Goal: Information Seeking & Learning: Understand process/instructions

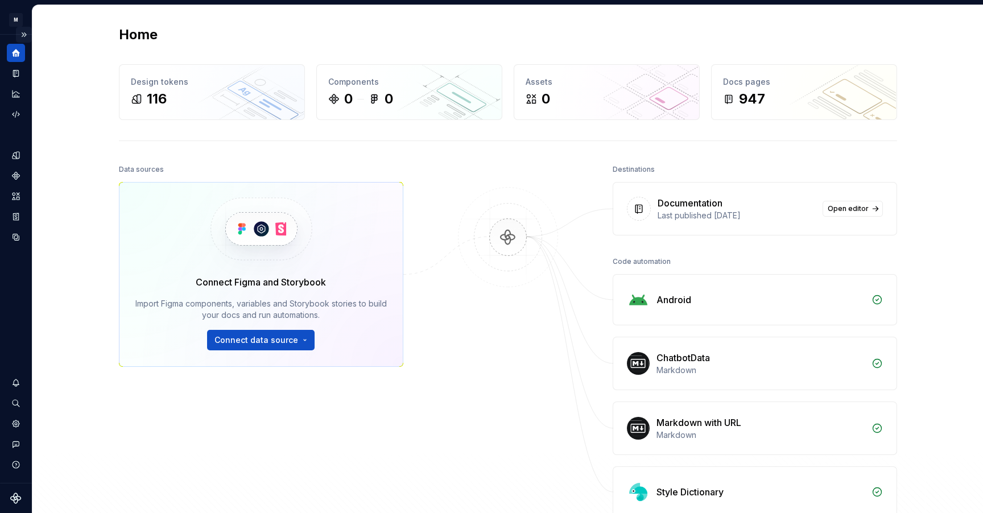
click at [24, 39] on button "Expand sidebar" at bounding box center [24, 35] width 16 height 16
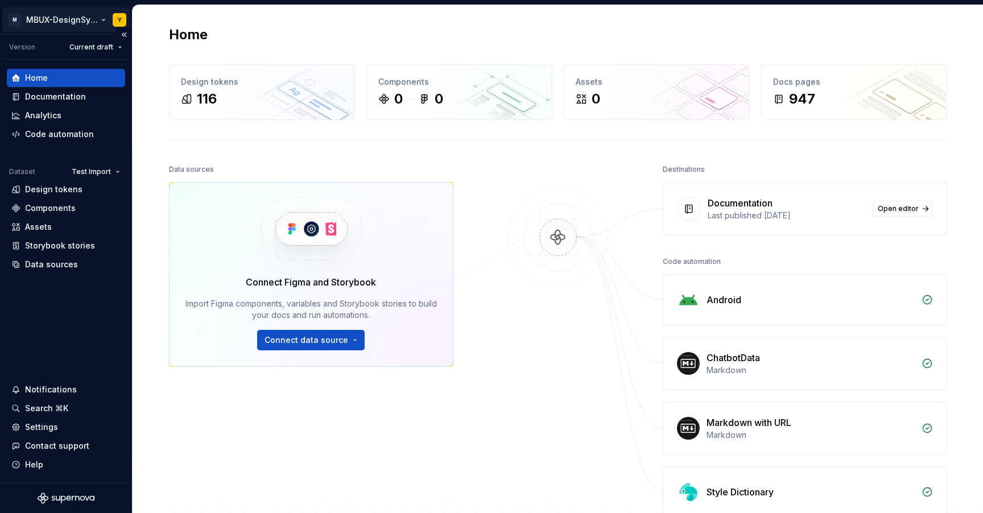
click at [86, 20] on html "M MBUX-DesignSystem Y Version Current draft Home Documentation Analytics Code a…" at bounding box center [491, 256] width 983 height 513
click at [262, 43] on html "M MBUX-DesignSystem Y Version Current draft Home Documentation Analytics Code a…" at bounding box center [491, 256] width 983 height 513
click at [66, 94] on div "Documentation" at bounding box center [55, 96] width 61 height 11
click at [69, 99] on div "Documentation" at bounding box center [55, 96] width 61 height 11
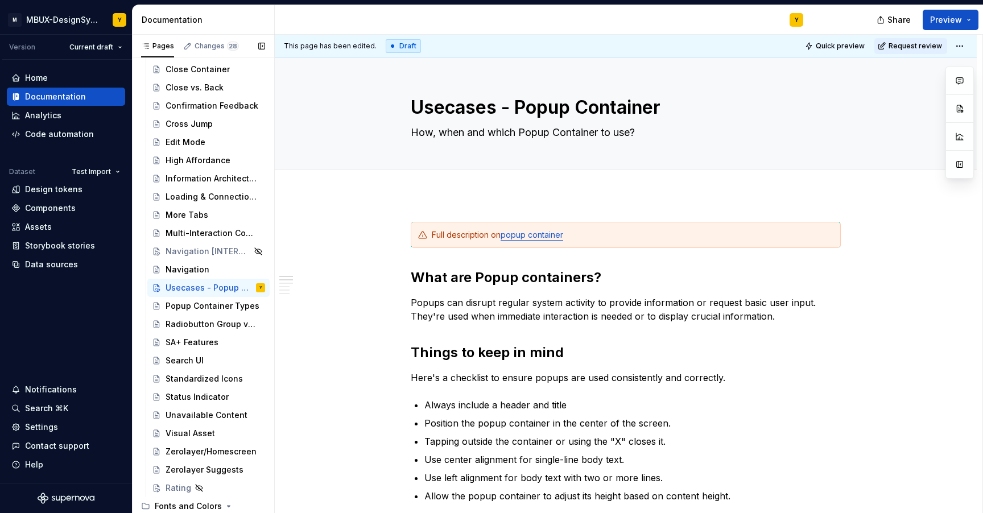
scroll to position [22791, 0]
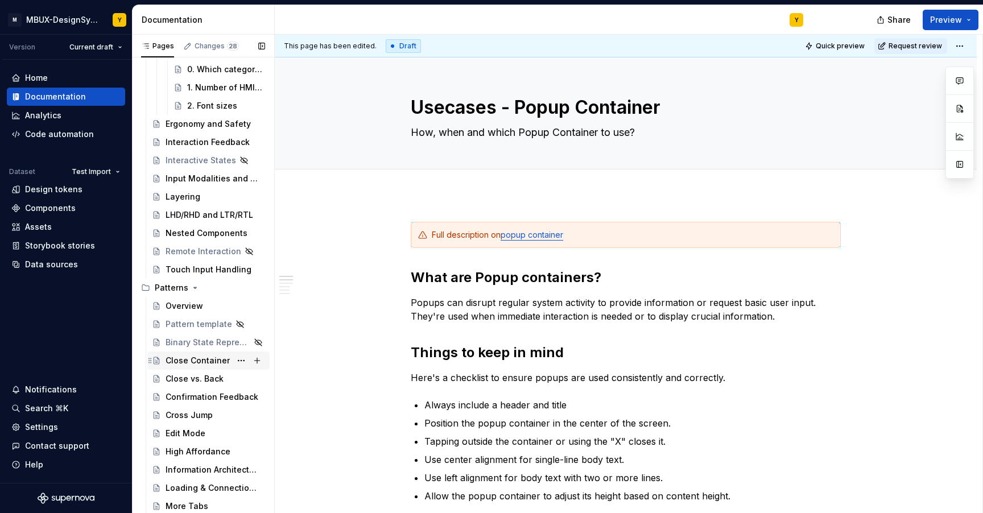
click at [200, 362] on div "Close Container" at bounding box center [198, 360] width 64 height 11
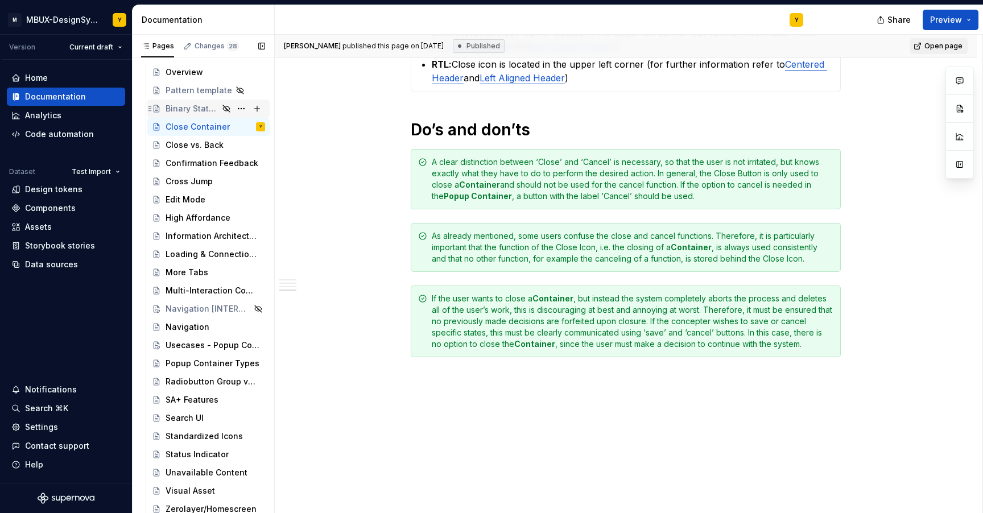
scroll to position [23047, 0]
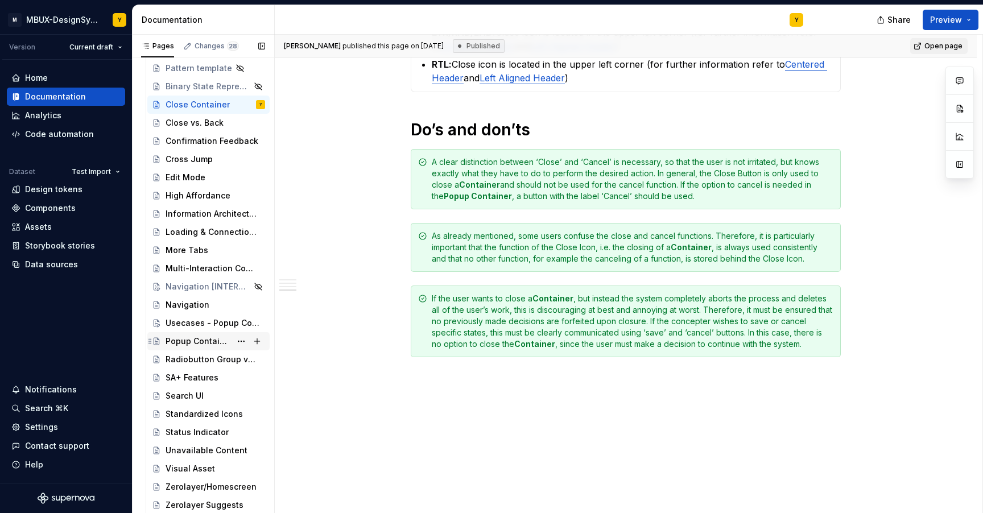
click at [181, 340] on div "Popup Container Types" at bounding box center [198, 341] width 65 height 11
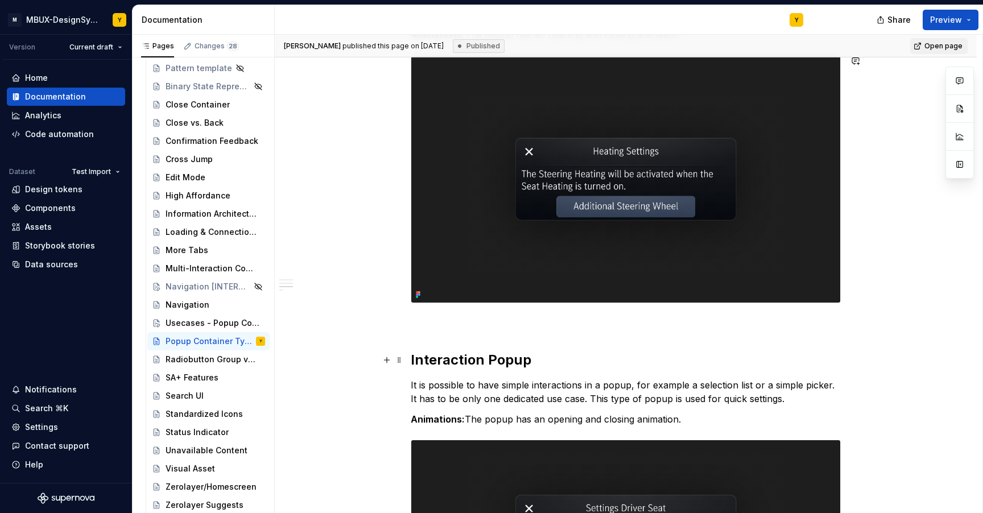
scroll to position [892, 0]
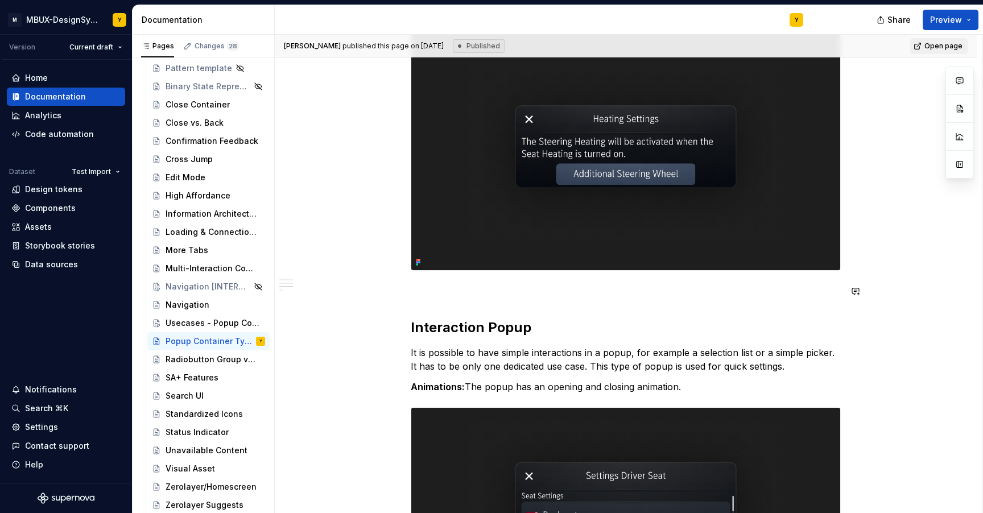
click at [587, 303] on div "There are various types of popups. All of them should cover only one specific u…" at bounding box center [626, 108] width 430 height 1496
click at [475, 296] on p at bounding box center [626, 291] width 430 height 14
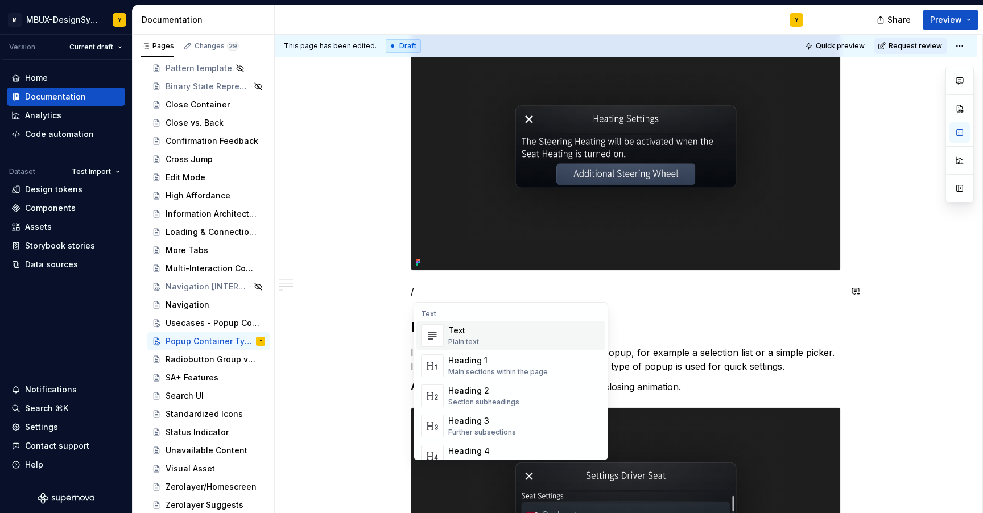
type textarea "*"
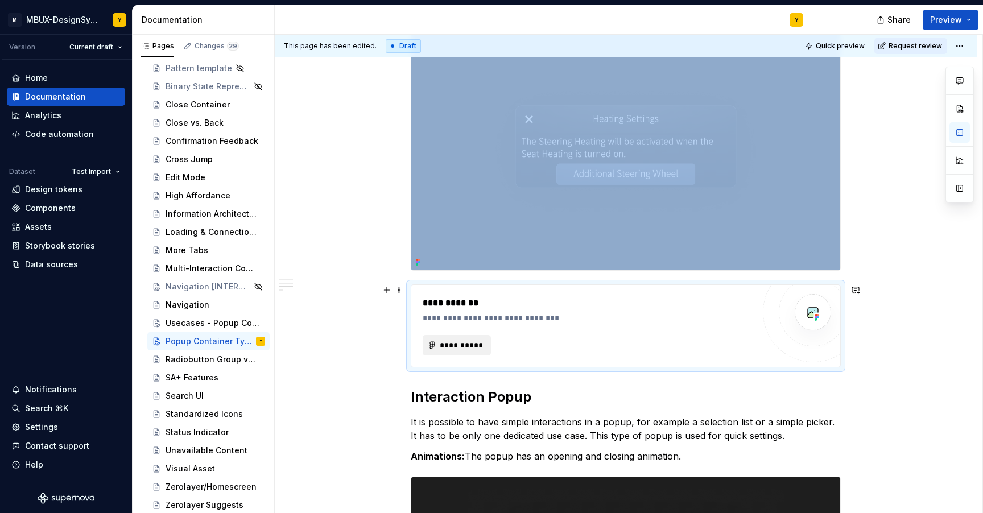
click at [476, 341] on span "**********" at bounding box center [461, 345] width 44 height 11
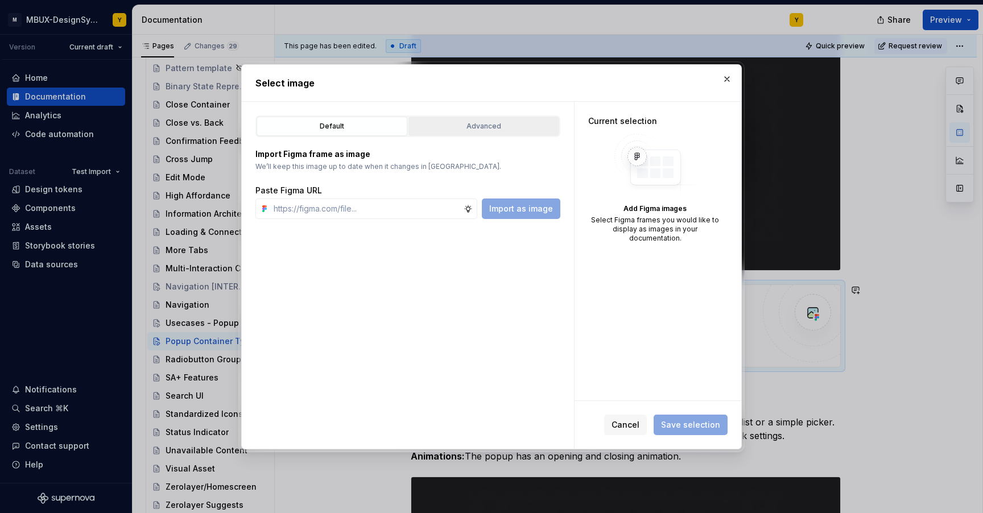
click at [505, 126] on div "Advanced" at bounding box center [483, 126] width 143 height 11
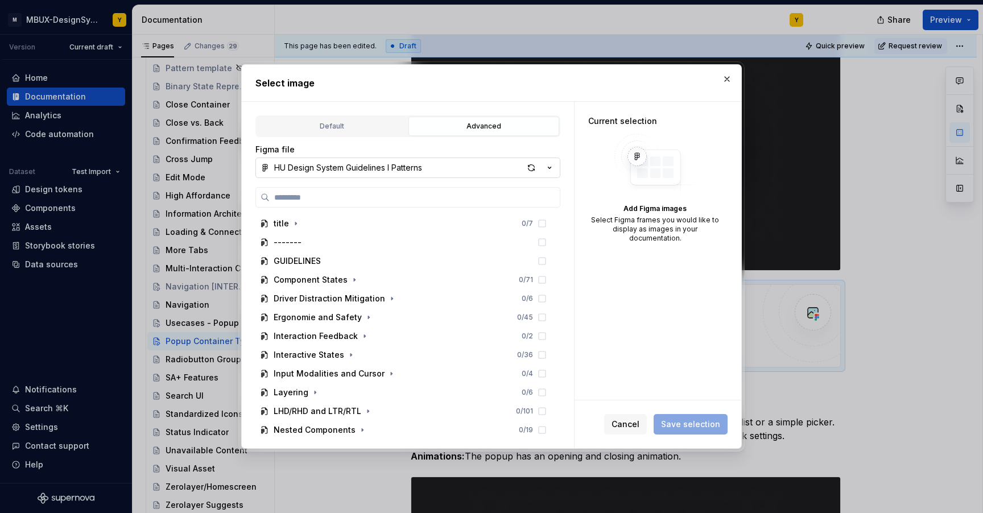
click at [306, 166] on div "HU Design System Guidelines l Patterns" at bounding box center [348, 167] width 148 height 11
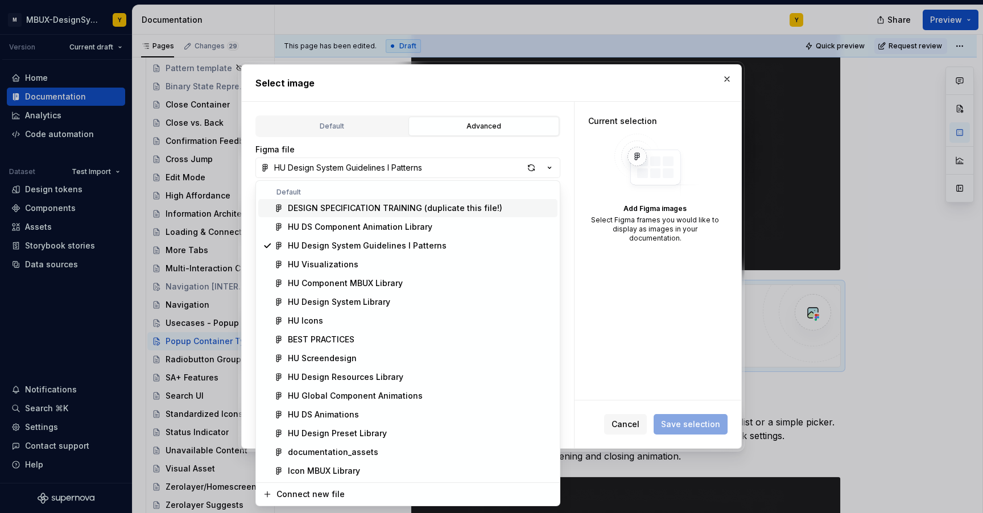
click at [334, 133] on div "Select image Default Advanced Import Figma frame as image We’ll keep this image…" at bounding box center [491, 256] width 983 height 513
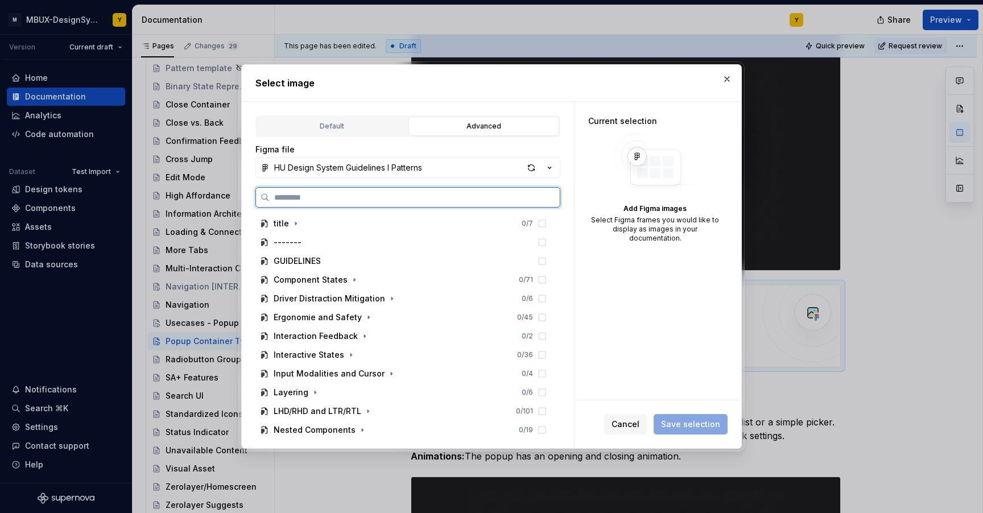
click at [308, 200] on input "search" at bounding box center [415, 197] width 290 height 11
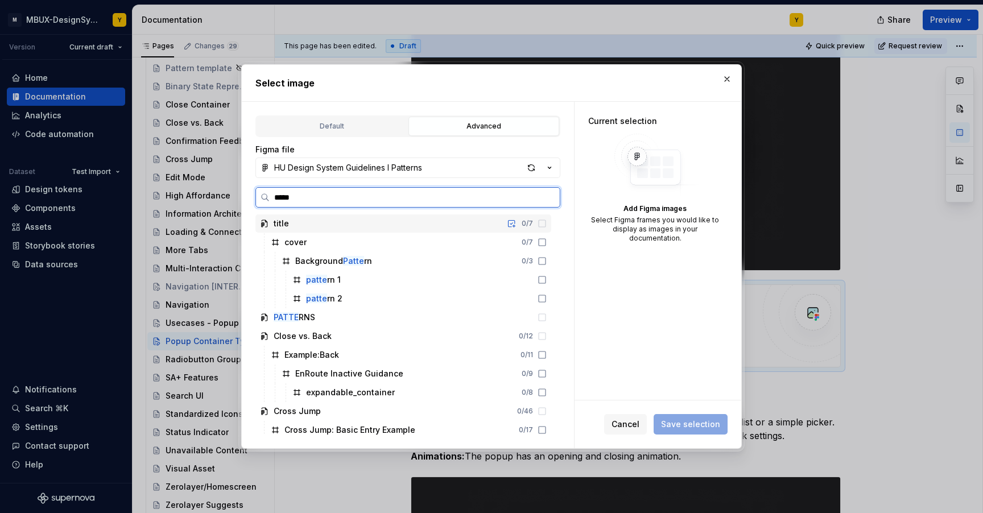
type input "******"
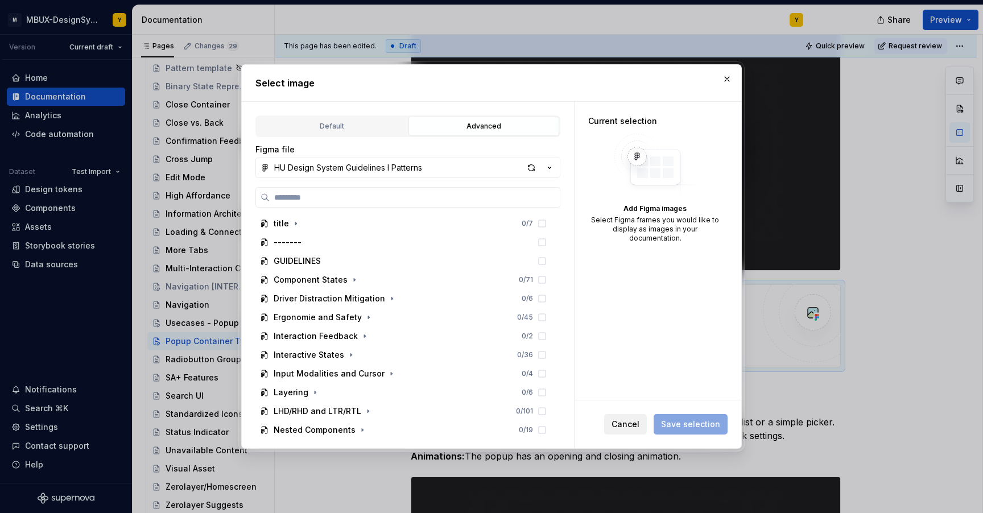
drag, startPoint x: 637, startPoint y: 429, endPoint x: 519, endPoint y: 291, distance: 182.4
click at [637, 429] on span "Cancel" at bounding box center [625, 424] width 28 height 11
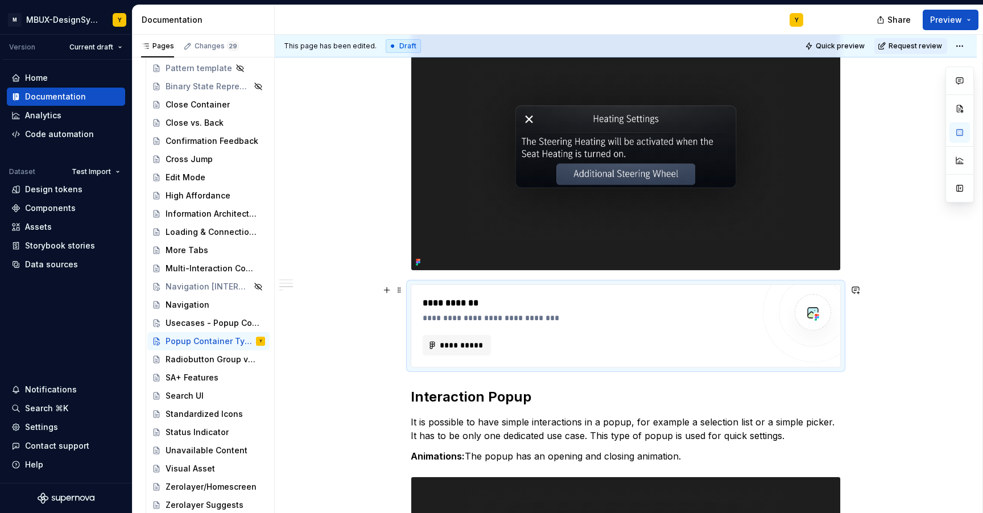
scroll to position [872, 0]
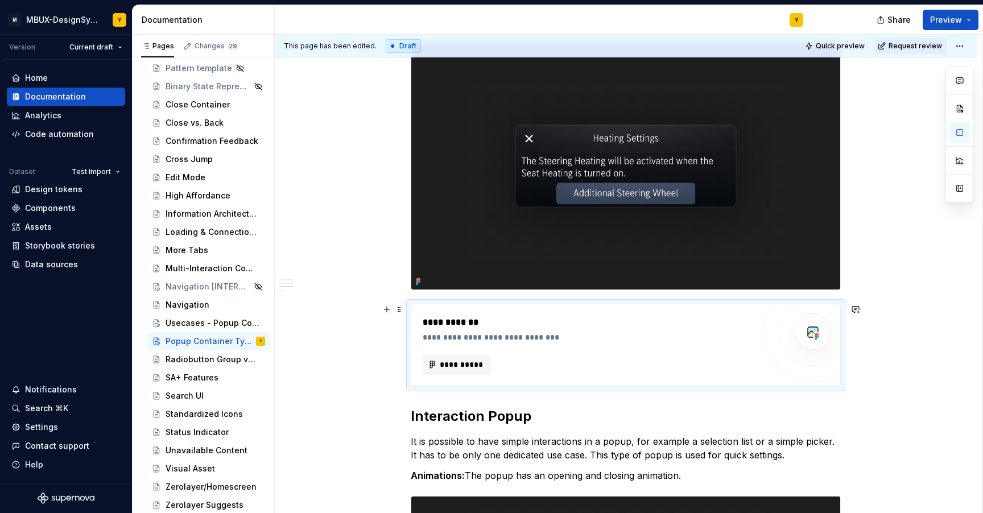
click at [866, 360] on div "**********" at bounding box center [626, 232] width 702 height 1760
click at [795, 342] on div at bounding box center [813, 331] width 68 height 68
click at [399, 290] on div "**********" at bounding box center [626, 232] width 702 height 1760
click at [420, 400] on div "**********" at bounding box center [626, 162] width 430 height 1566
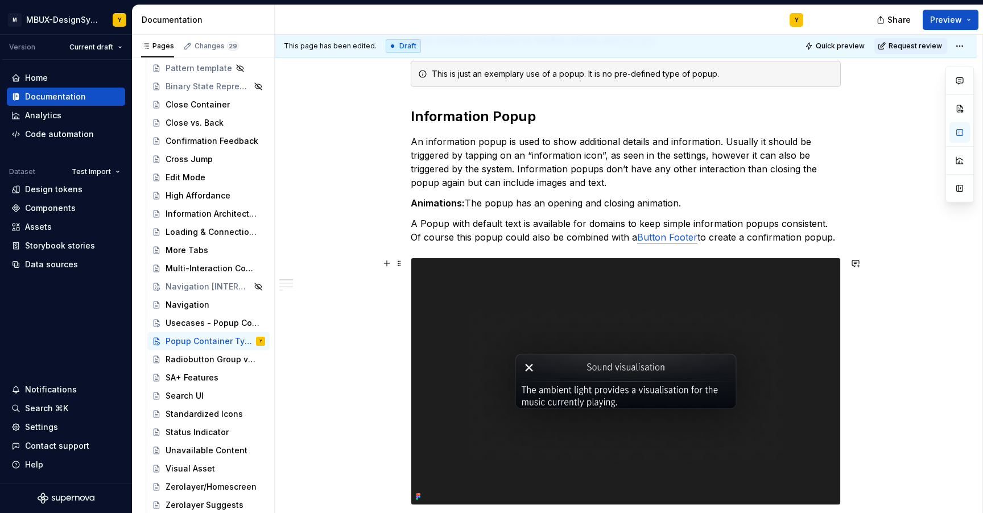
scroll to position [231, 0]
click at [195, 336] on div "Popup Container Types Y" at bounding box center [216, 341] width 100 height 11
click at [195, 325] on div "Usecases - Popup Container" at bounding box center [198, 322] width 65 height 11
click at [201, 323] on div "Usecases - Popup Container" at bounding box center [198, 322] width 65 height 11
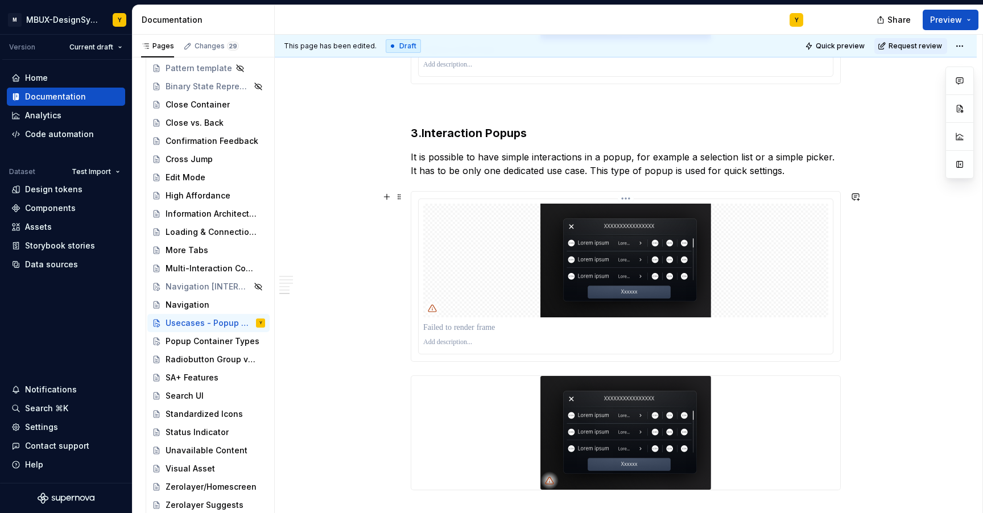
scroll to position [1226, 0]
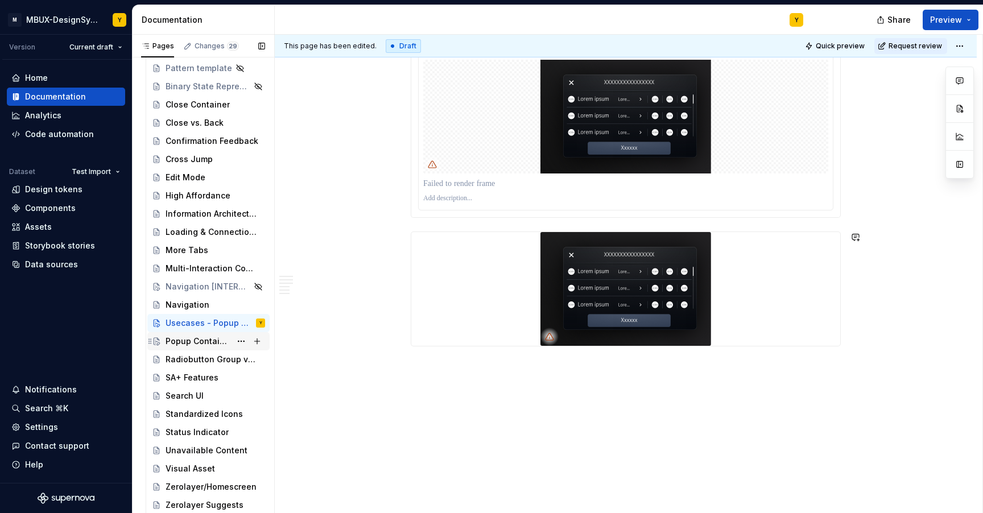
click at [228, 339] on div "Popup Container Types" at bounding box center [198, 341] width 65 height 11
click at [192, 338] on div "Popup Container Types" at bounding box center [198, 341] width 65 height 11
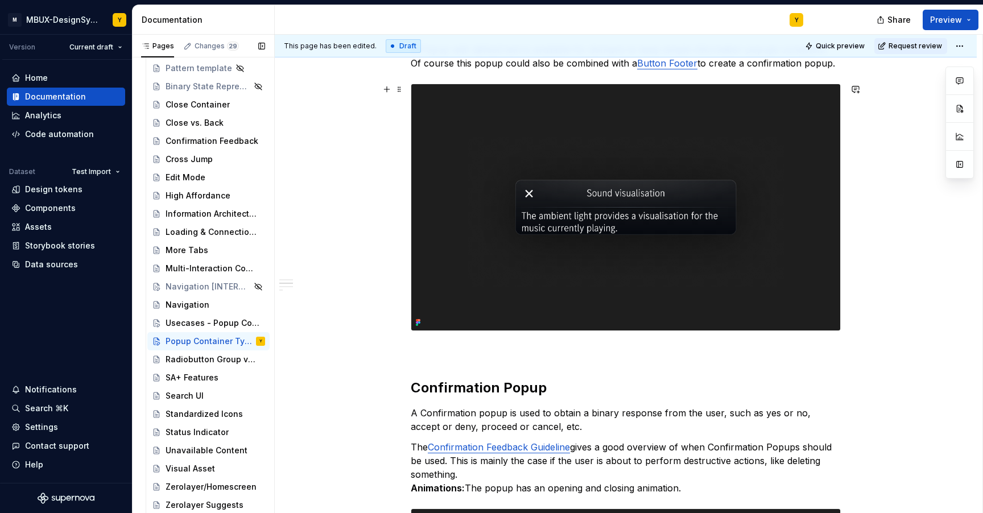
scroll to position [460, 0]
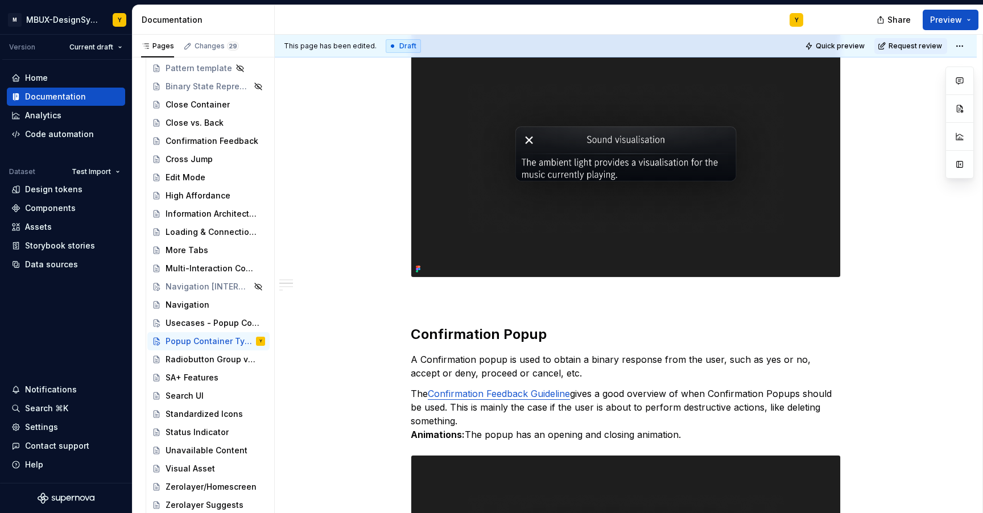
click at [192, 328] on div "Usecases - Popup Container" at bounding box center [213, 322] width 94 height 11
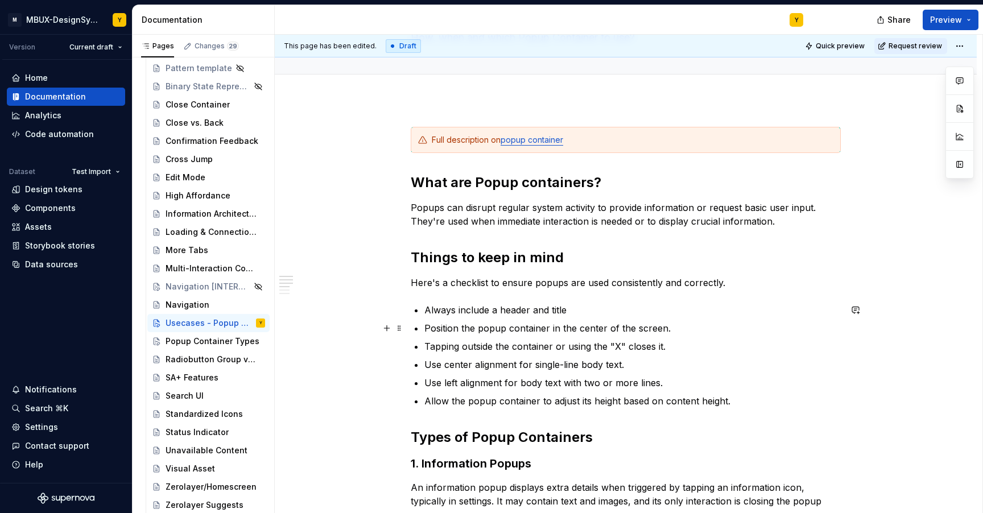
scroll to position [96, 0]
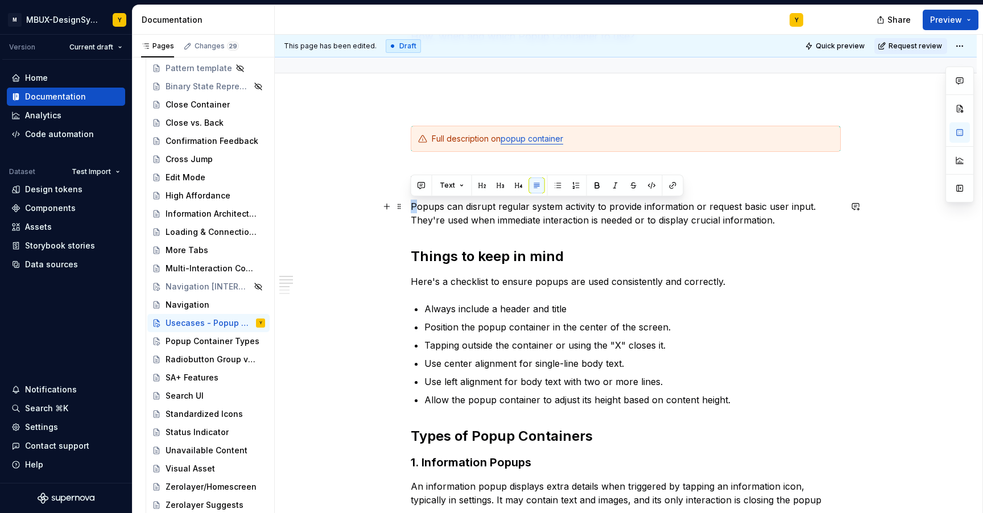
click at [416, 209] on p "Popups can disrupt regular system activity to provide information or request ba…" at bounding box center [626, 213] width 430 height 27
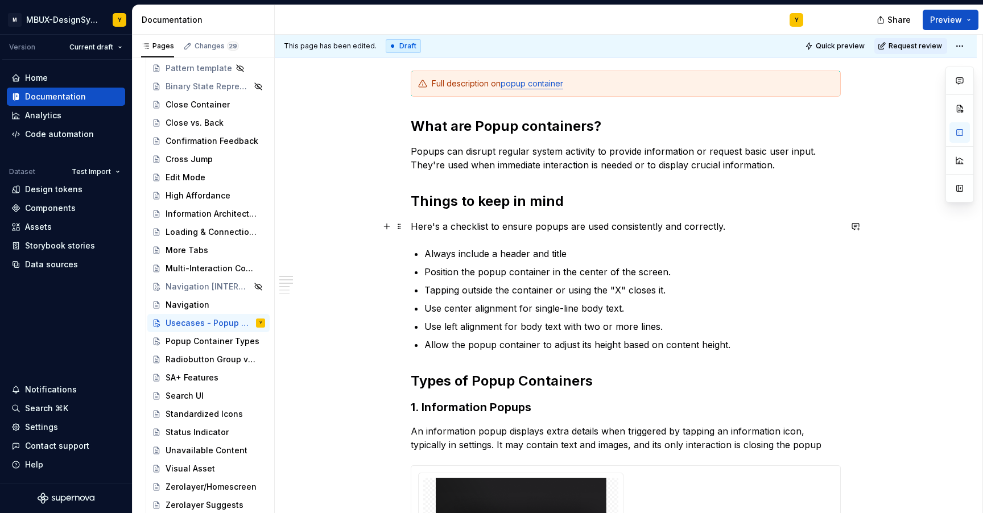
scroll to position [166, 0]
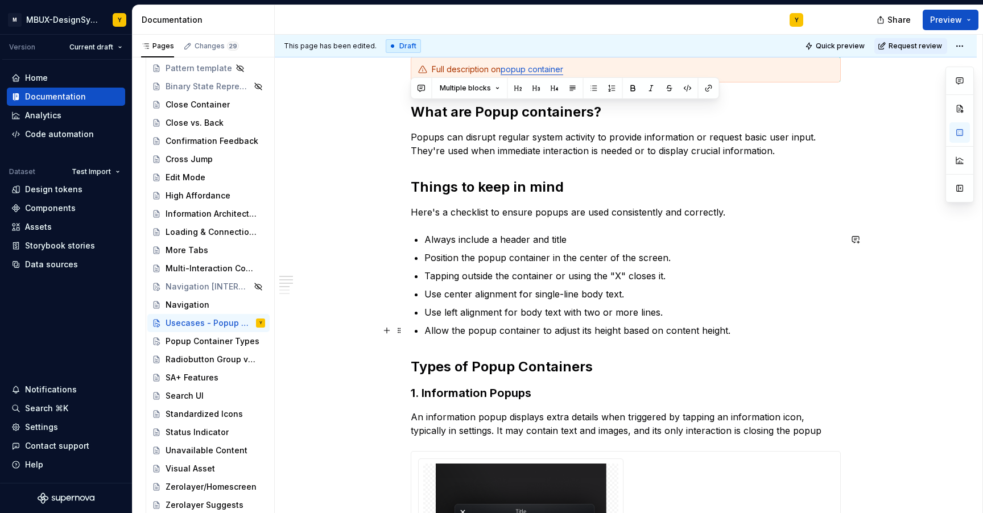
drag, startPoint x: 412, startPoint y: 106, endPoint x: 733, endPoint y: 334, distance: 393.1
copy div "What are Popup containers? Popups can disrupt regular system activity to provid…"
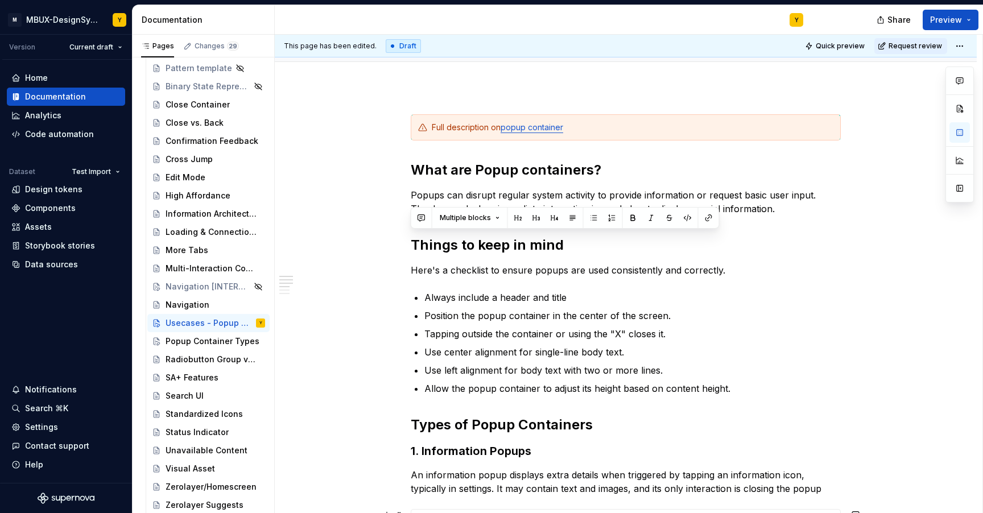
scroll to position [0, 0]
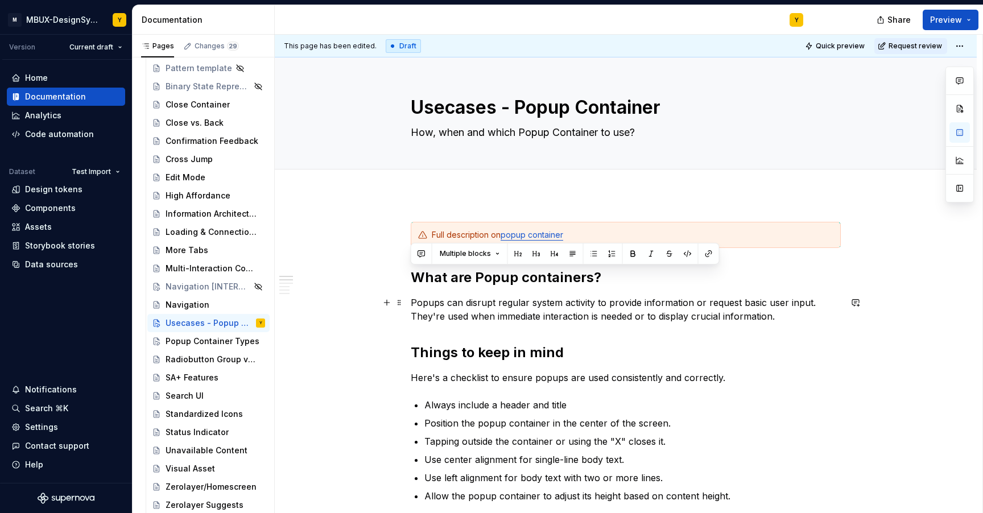
click at [787, 304] on p "Popups can disrupt regular system activity to provide information or request ba…" at bounding box center [626, 309] width 430 height 27
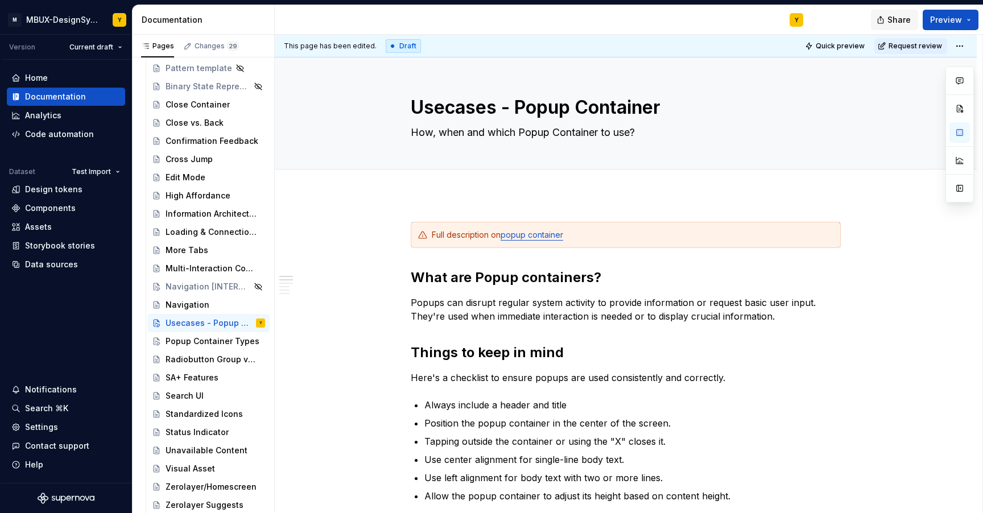
click at [899, 18] on span "Share" at bounding box center [898, 19] width 23 height 11
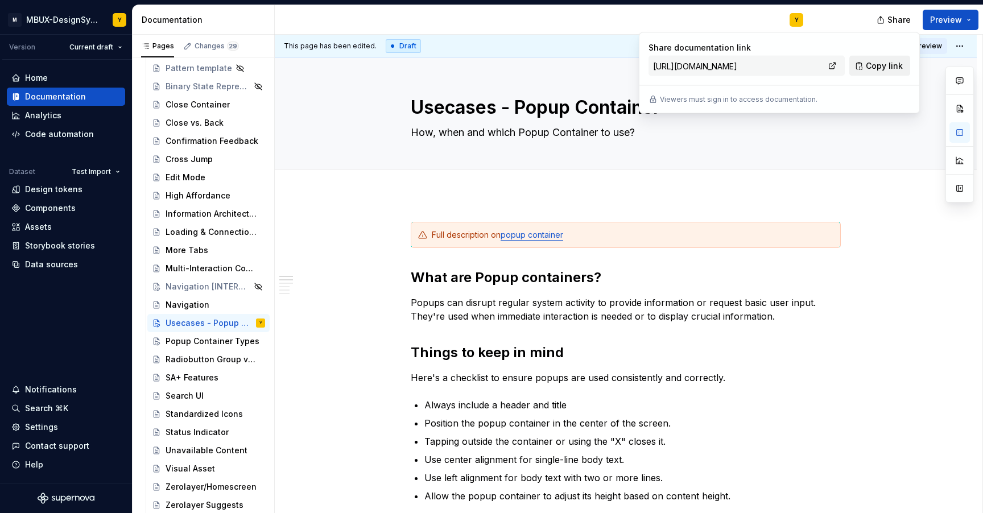
click at [878, 65] on span "Copy link" at bounding box center [884, 65] width 37 height 11
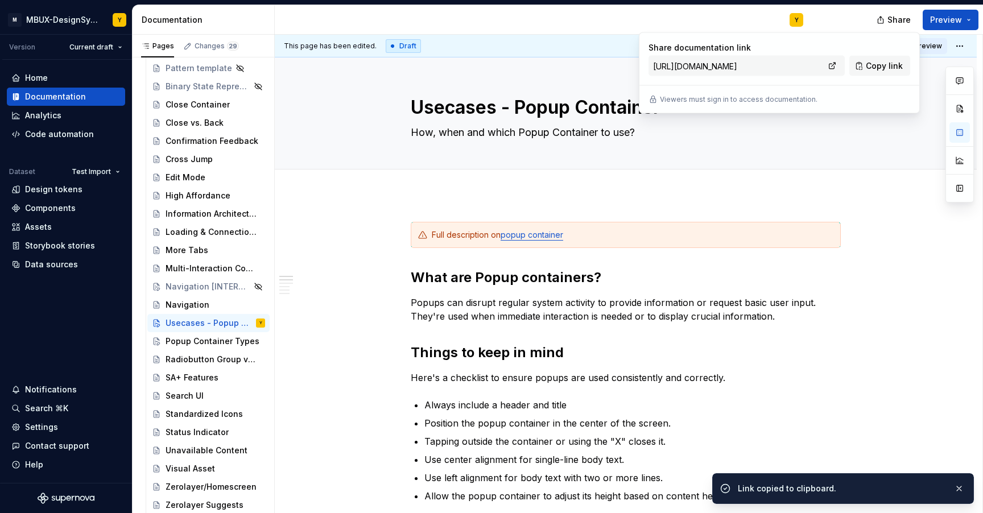
type textarea "*"
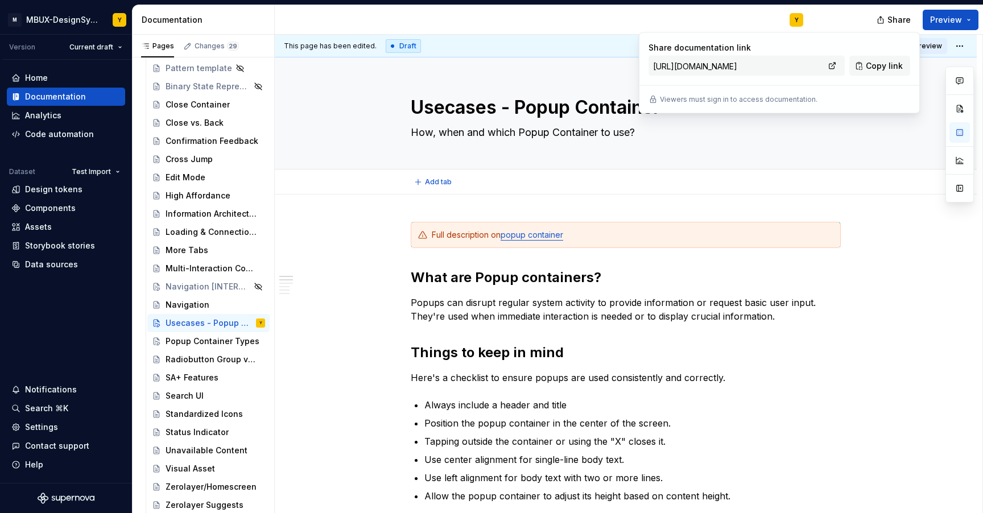
click at [844, 177] on div "Add tab" at bounding box center [625, 182] width 611 height 16
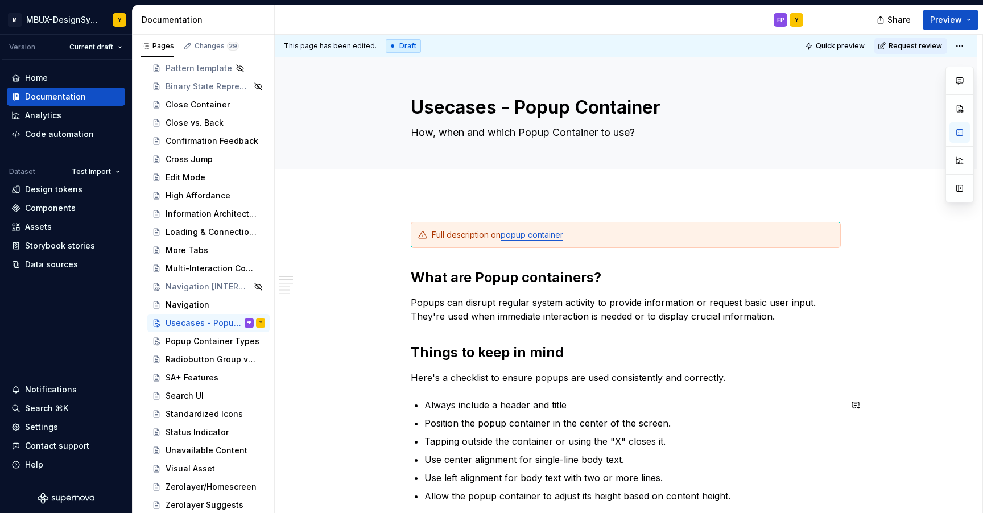
type textarea "*"
